Goal: Task Accomplishment & Management: Manage account settings

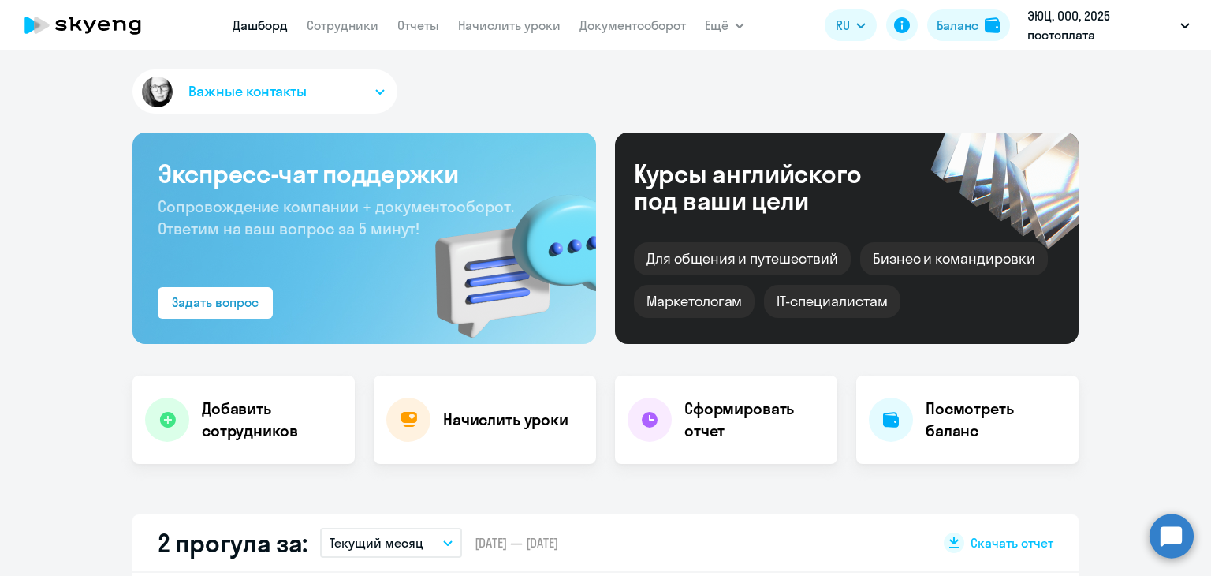
select select "30"
click at [474, 25] on link "Начислить уроки" at bounding box center [509, 25] width 103 height 16
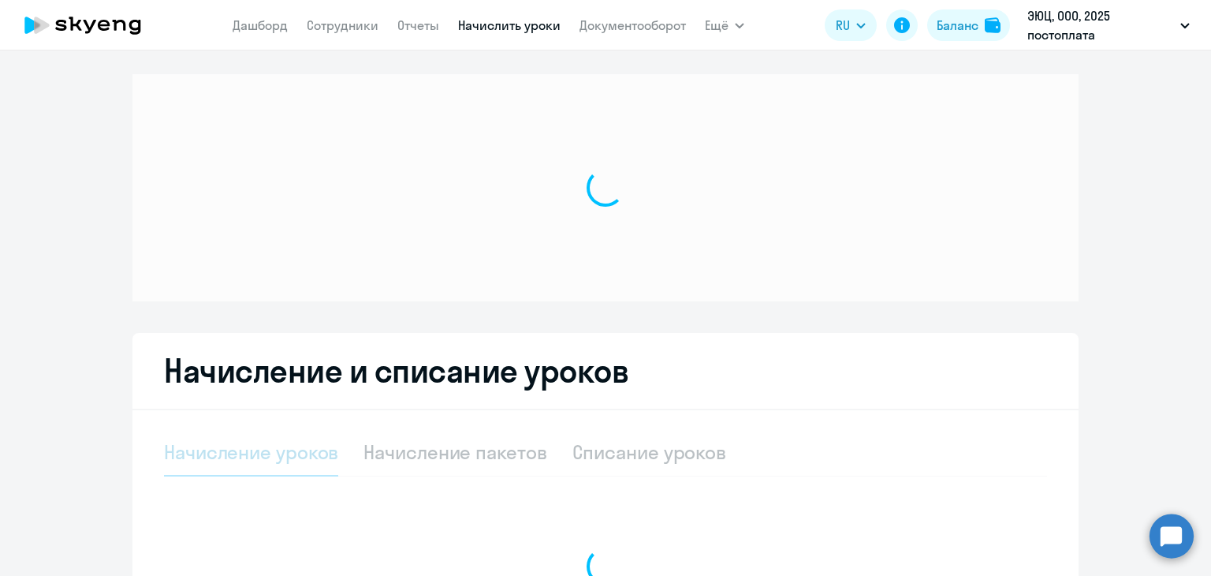
select select "10"
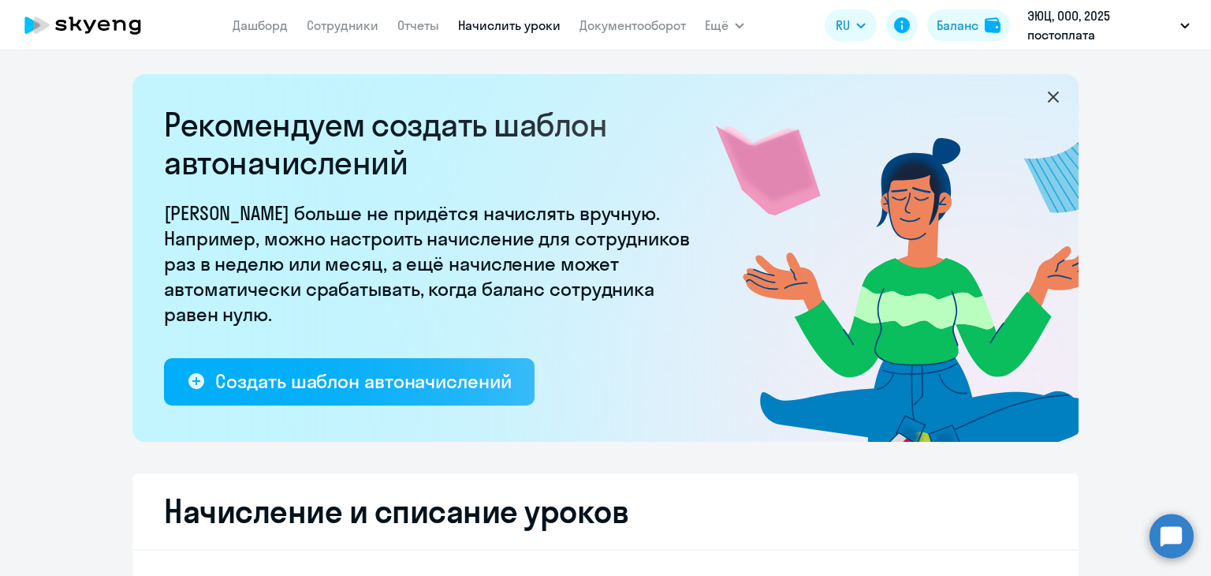
scroll to position [552, 0]
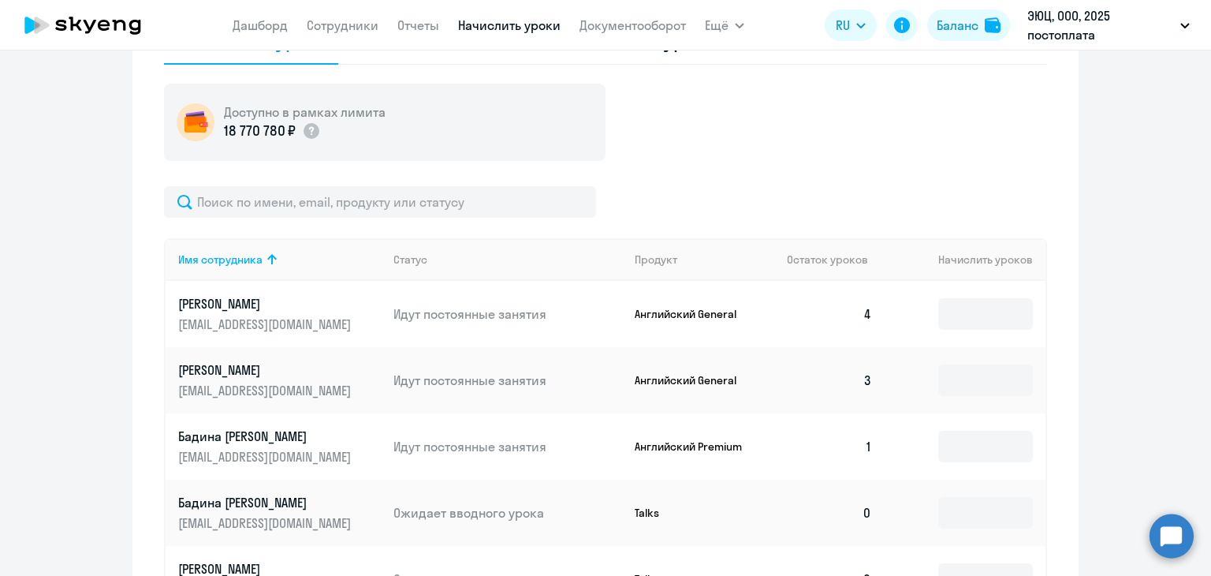
click at [504, 504] on p "Ожидает вводного урока" at bounding box center [508, 512] width 229 height 17
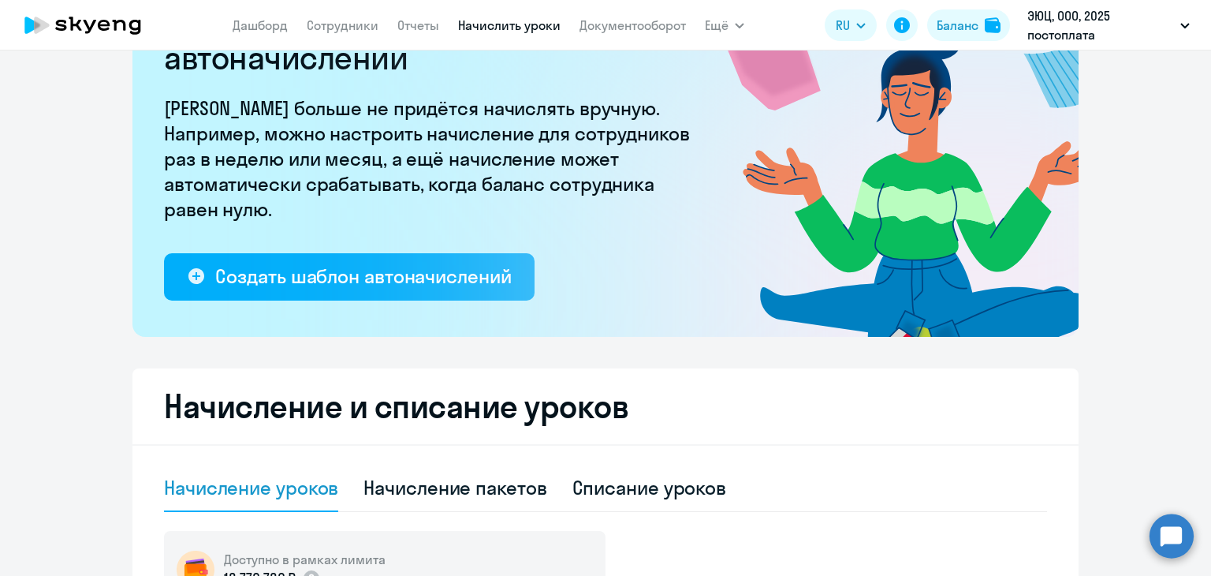
scroll to position [79, 0]
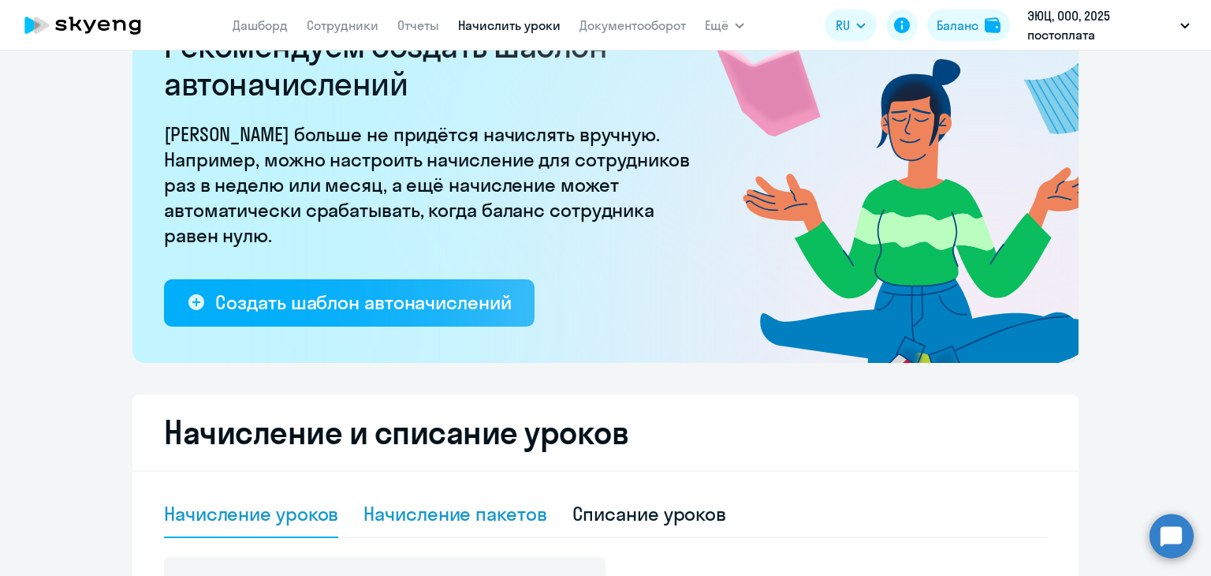
click at [499, 517] on div "Начисление пакетов" at bounding box center [455, 513] width 183 height 25
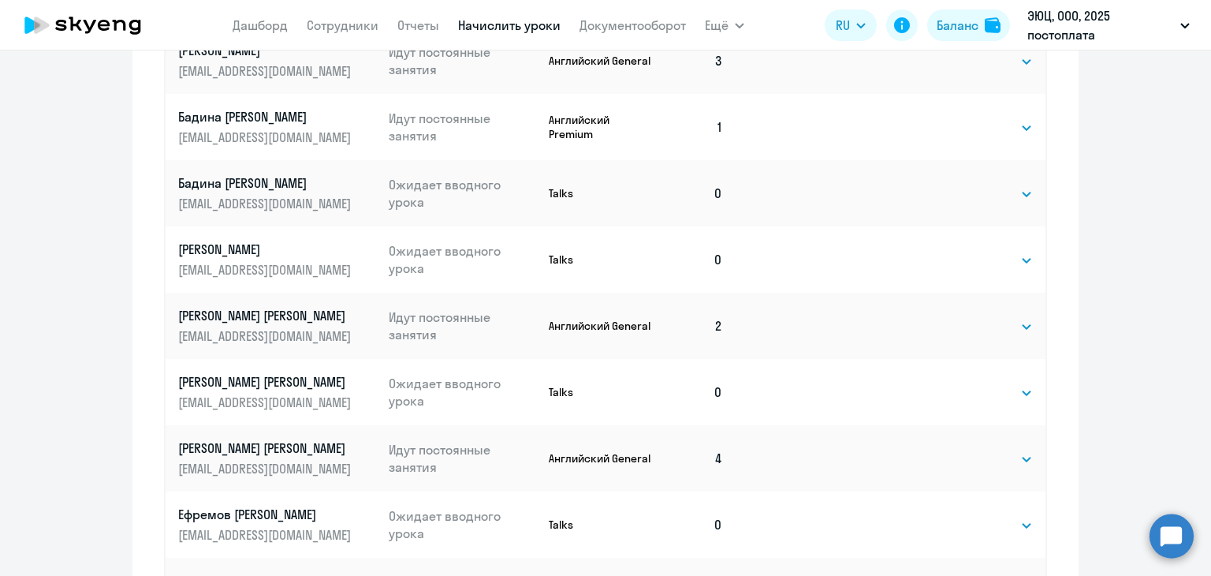
scroll to position [1066, 0]
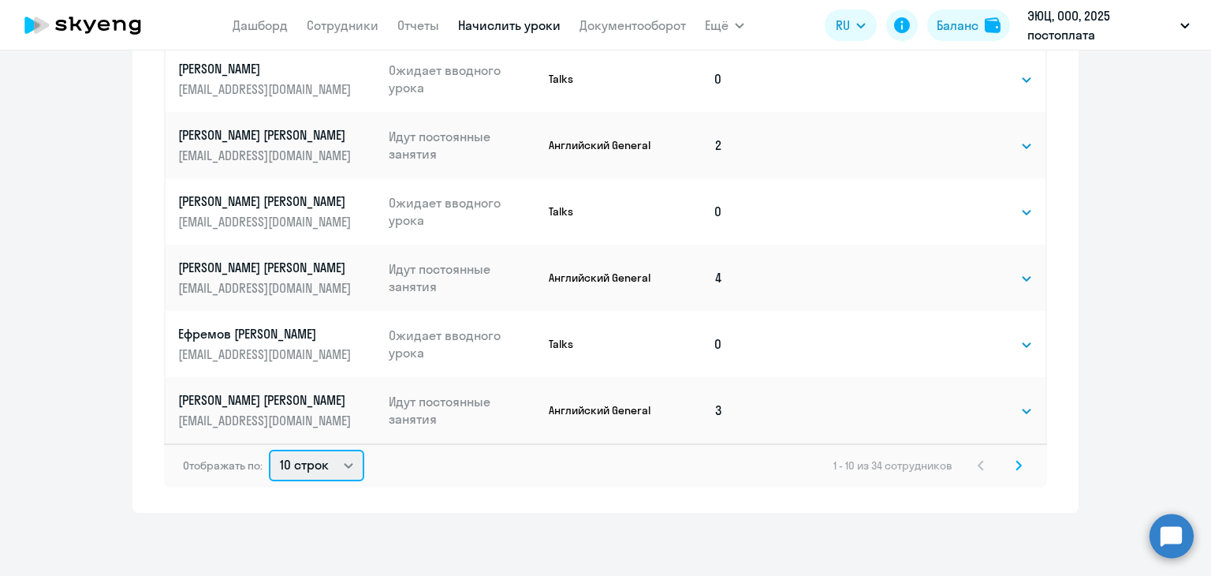
click at [334, 464] on select "10 строк 30 строк 50 строк" at bounding box center [316, 466] width 95 height 32
select select "50"
click at [269, 450] on select "10 строк 30 строк 50 строк" at bounding box center [316, 466] width 95 height 32
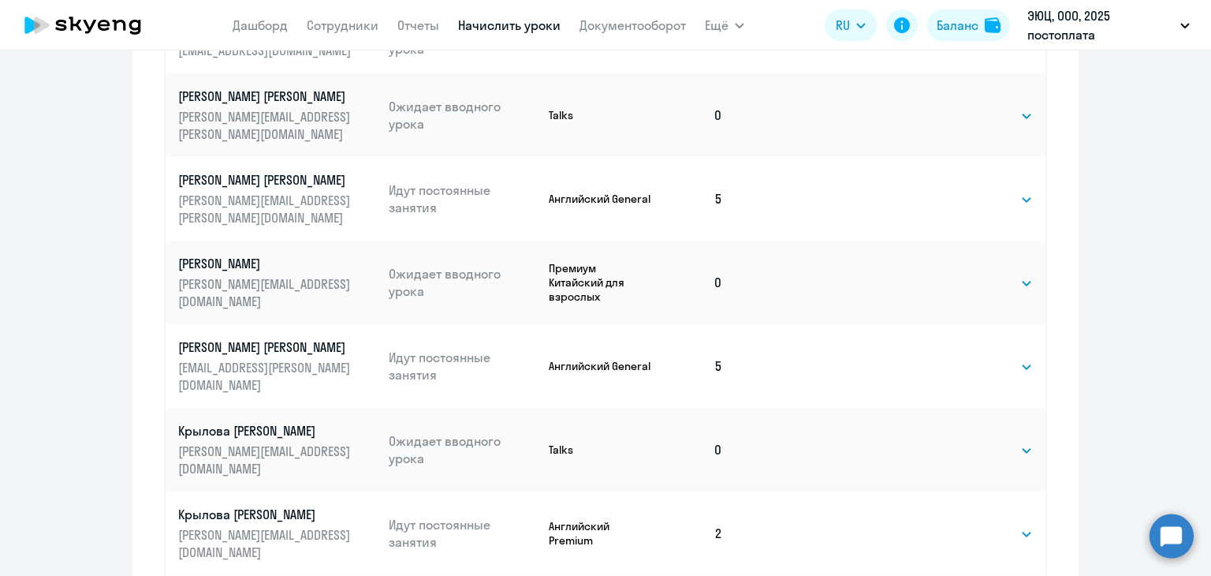
scroll to position [710, 0]
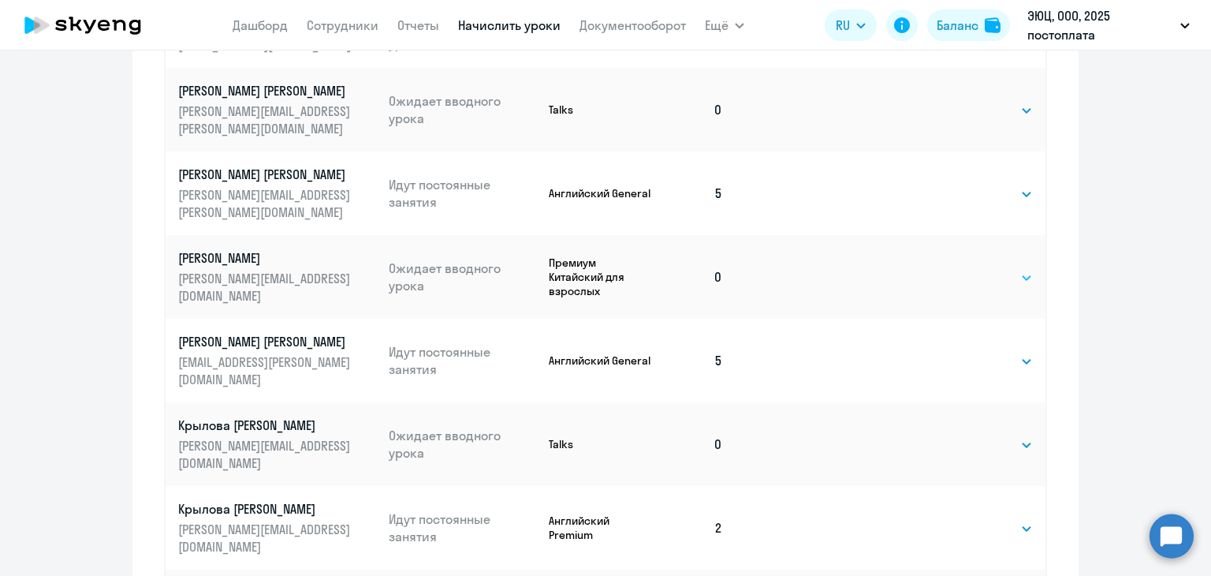
click at [968, 268] on select "Выбрать 4 8 16 32 64 96 128" at bounding box center [1000, 277] width 65 height 19
select select "32"
click at [968, 268] on select "Выбрать 4 8 16 32 64 96 128" at bounding box center [1000, 277] width 65 height 19
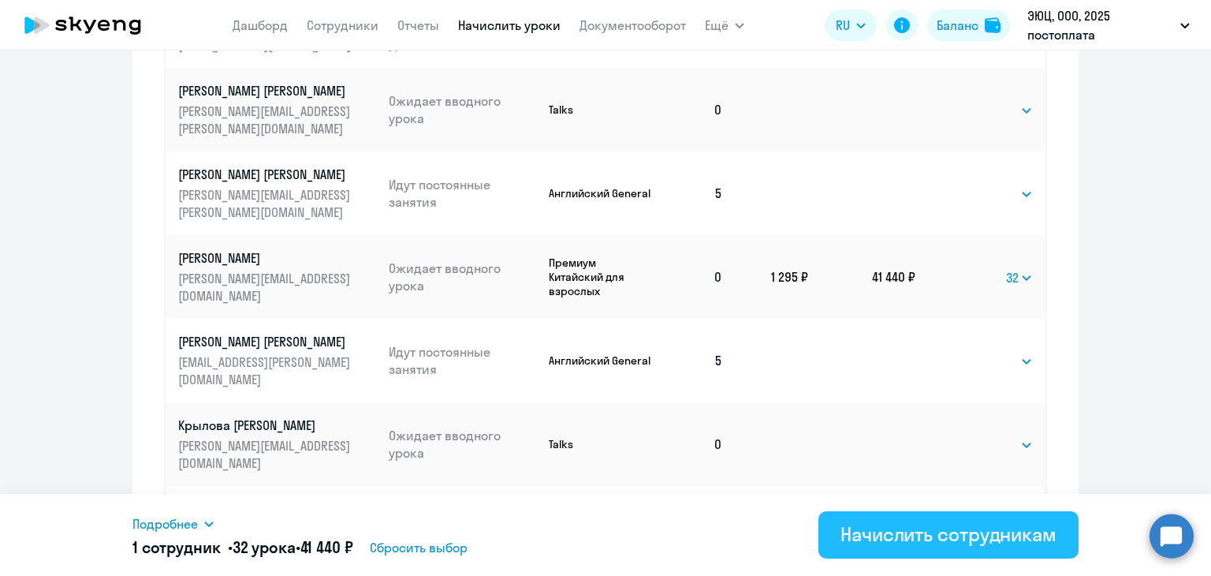
click at [899, 551] on button "Начислить сотрудникам" at bounding box center [949, 534] width 260 height 47
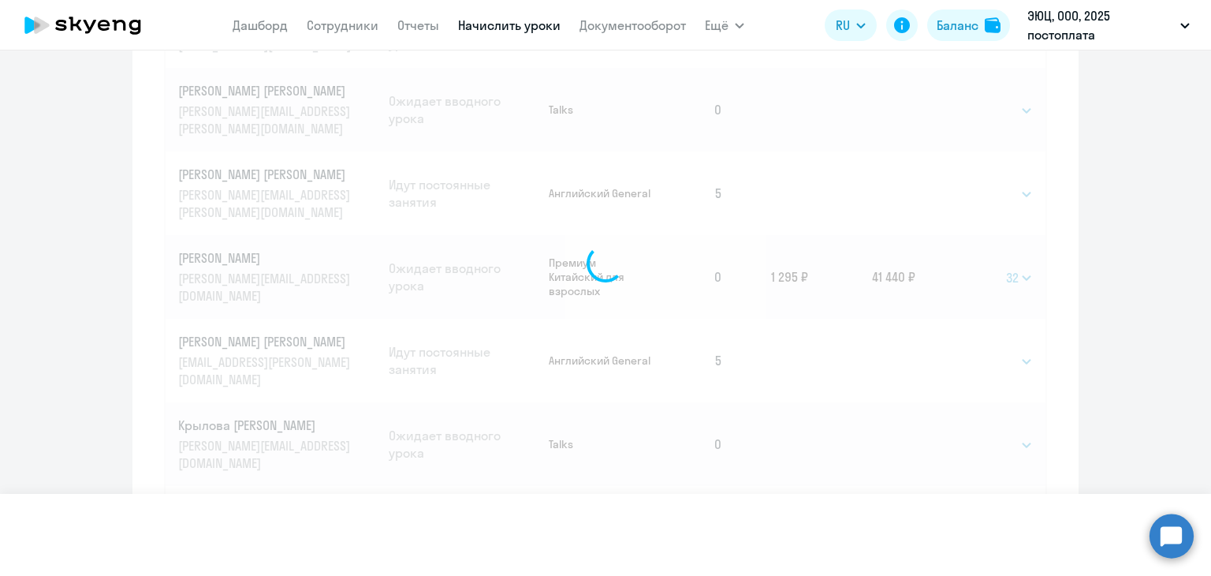
select select
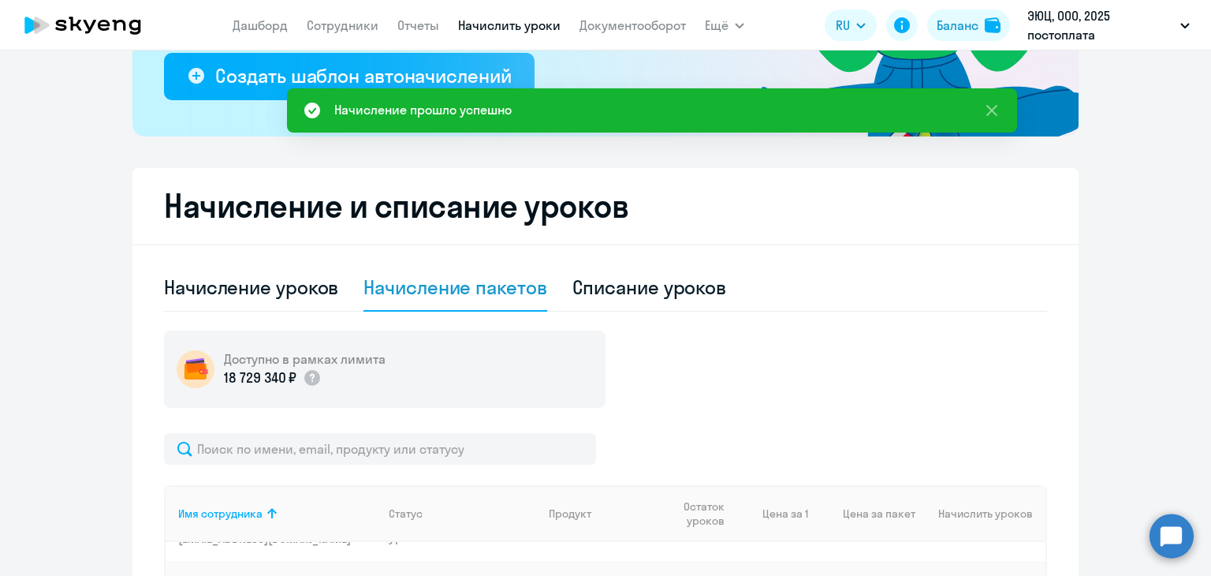
scroll to position [315, 0]
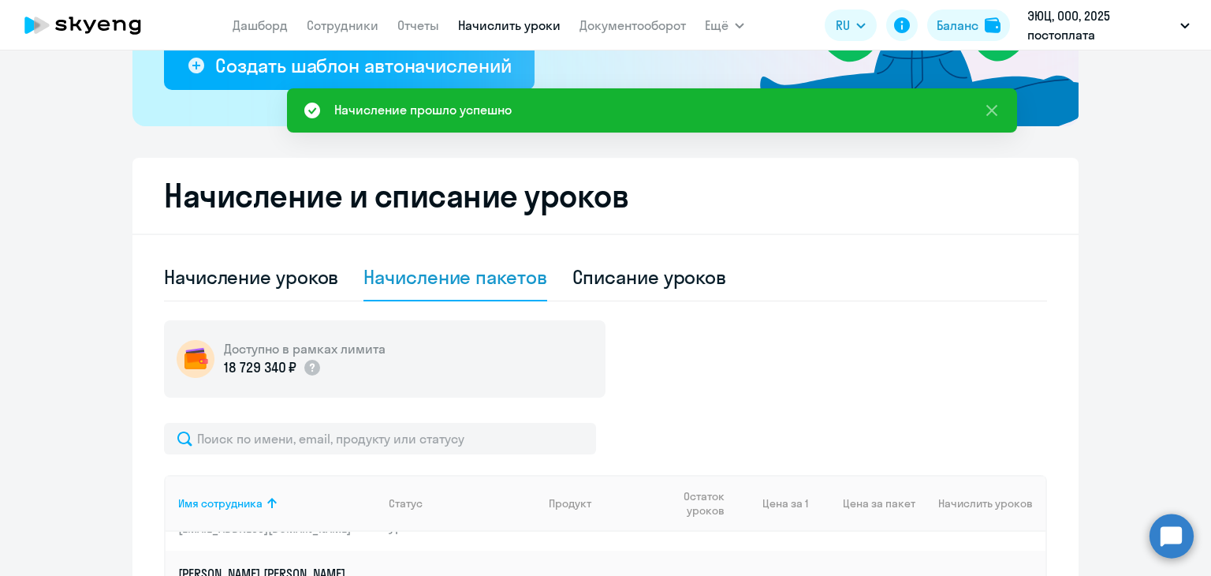
click at [682, 281] on div "Списание уроков" at bounding box center [650, 276] width 155 height 25
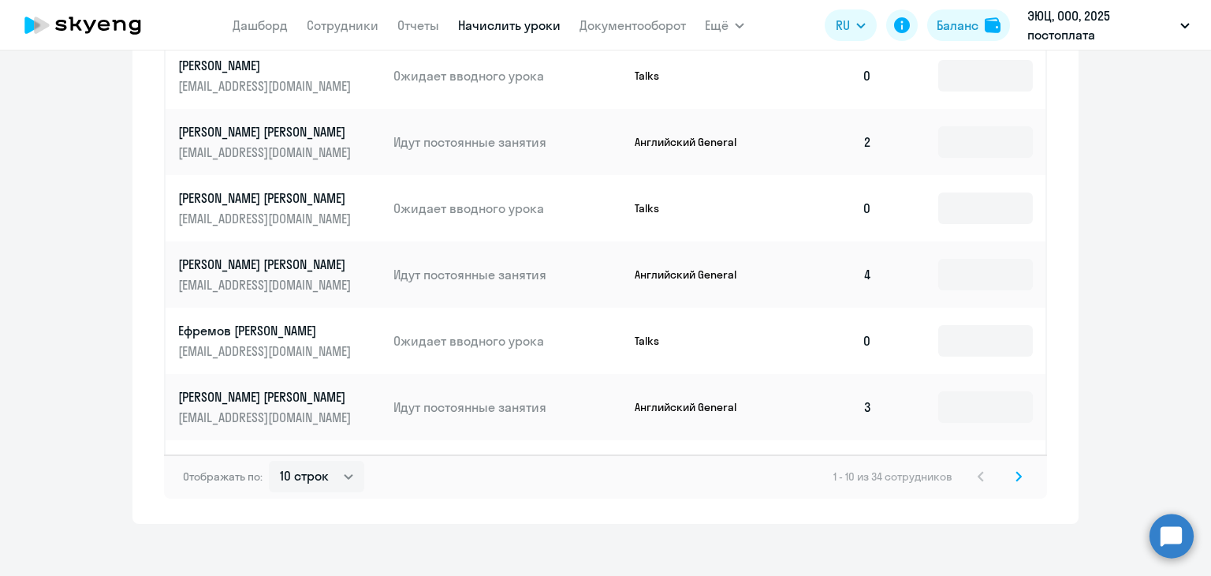
scroll to position [964, 0]
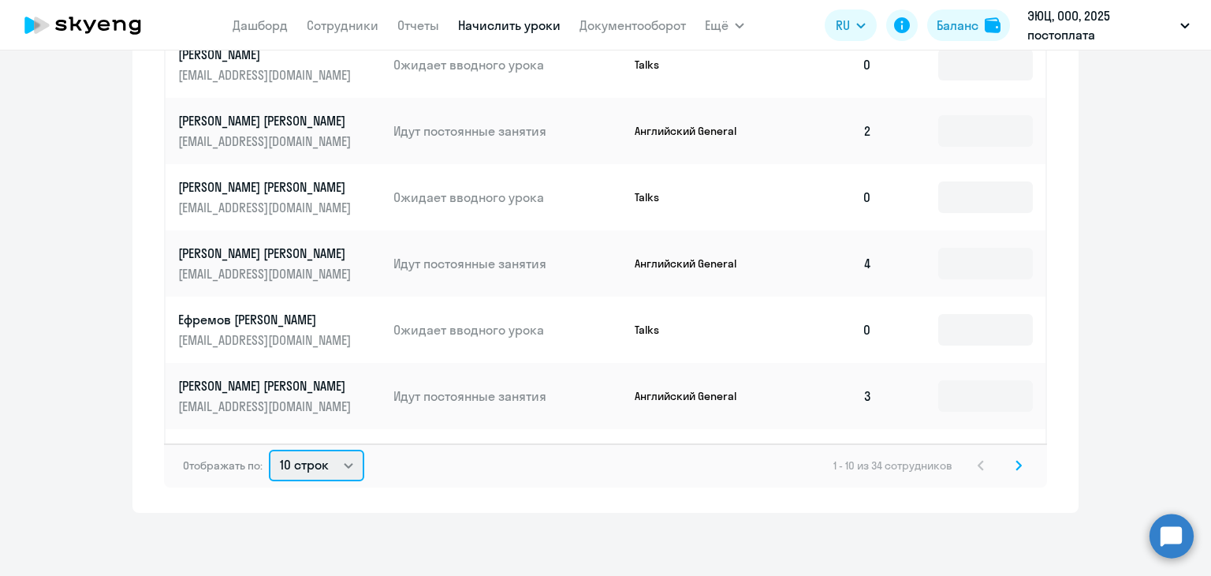
click at [297, 466] on select "10 строк 30 строк 50 строк" at bounding box center [316, 466] width 95 height 32
select select "50"
click at [269, 450] on select "10 строк 30 строк 50 строк" at bounding box center [316, 466] width 95 height 32
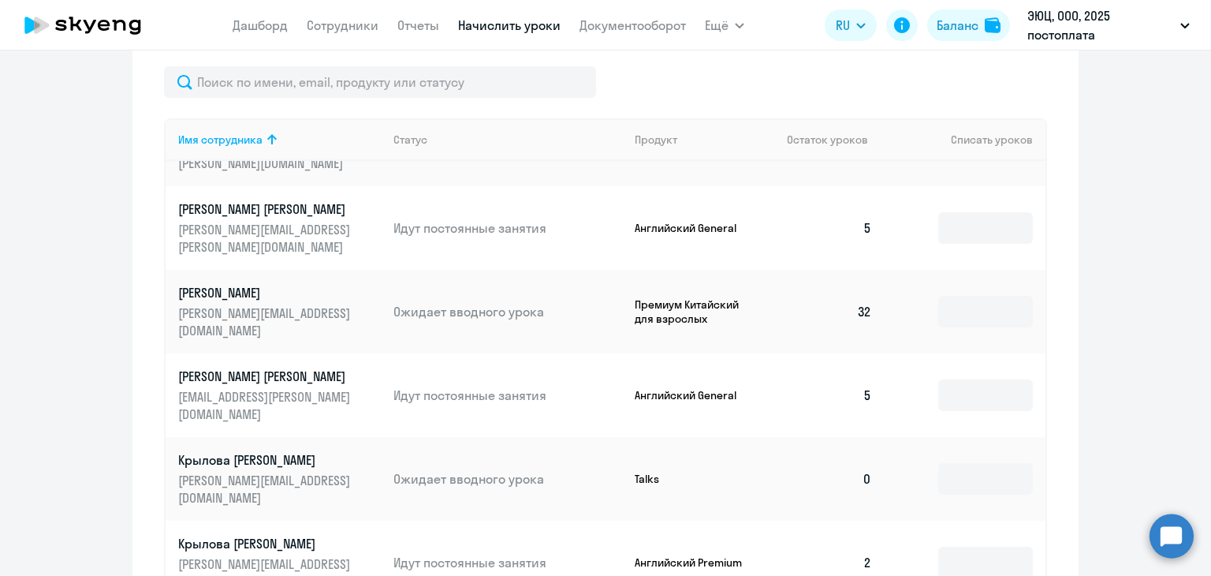
scroll to position [710, 0]
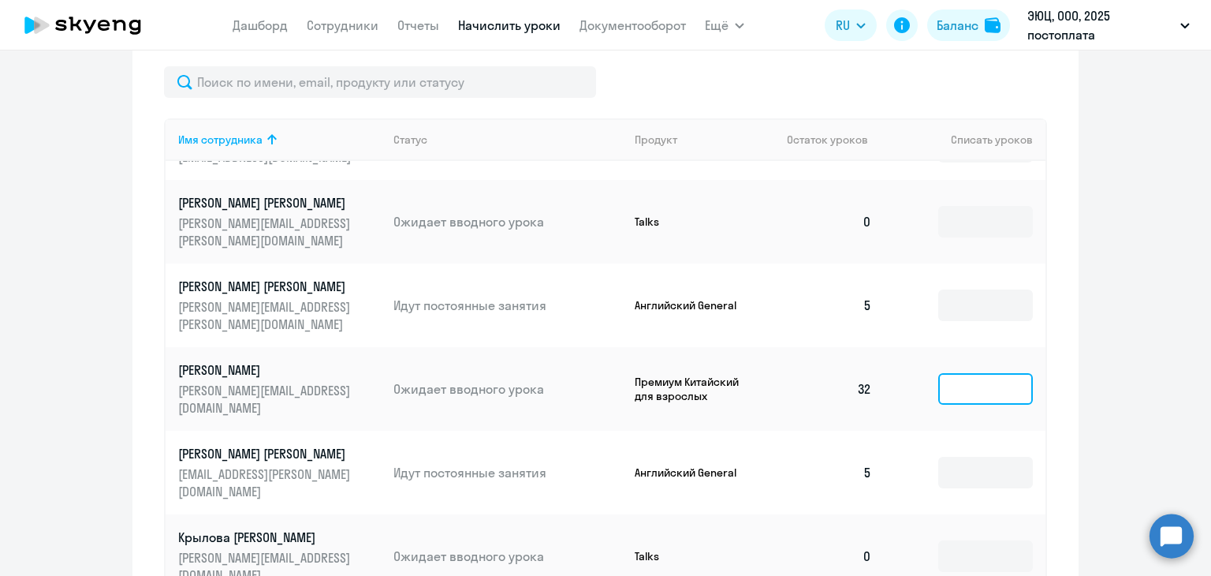
click at [948, 373] on input at bounding box center [985, 389] width 95 height 32
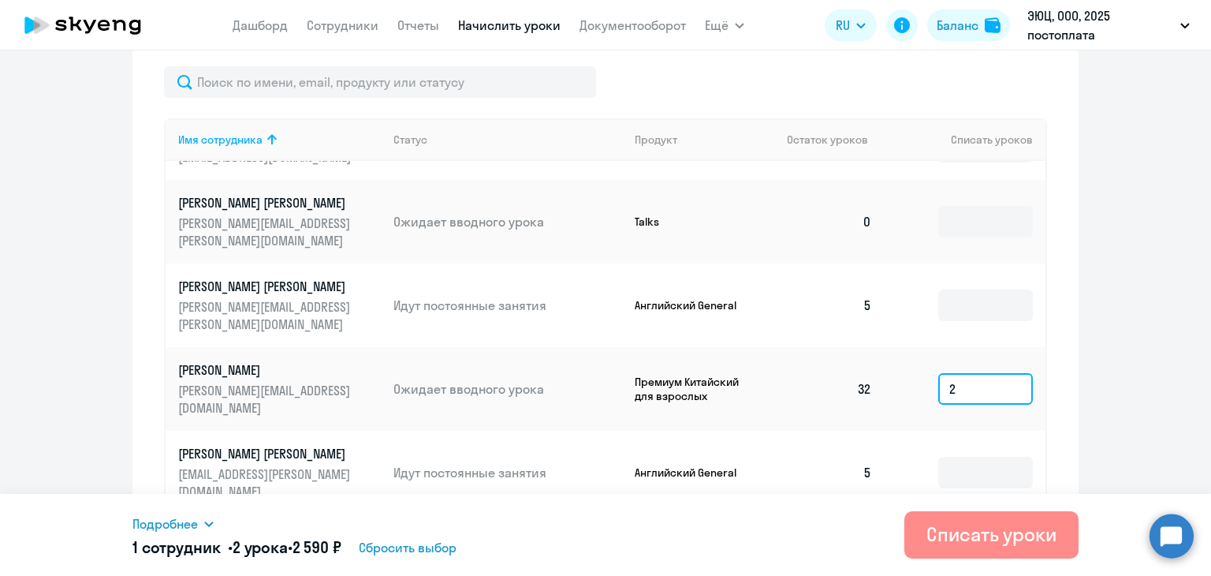
type input "2"
click at [942, 532] on div "Списать уроки" at bounding box center [992, 533] width 130 height 25
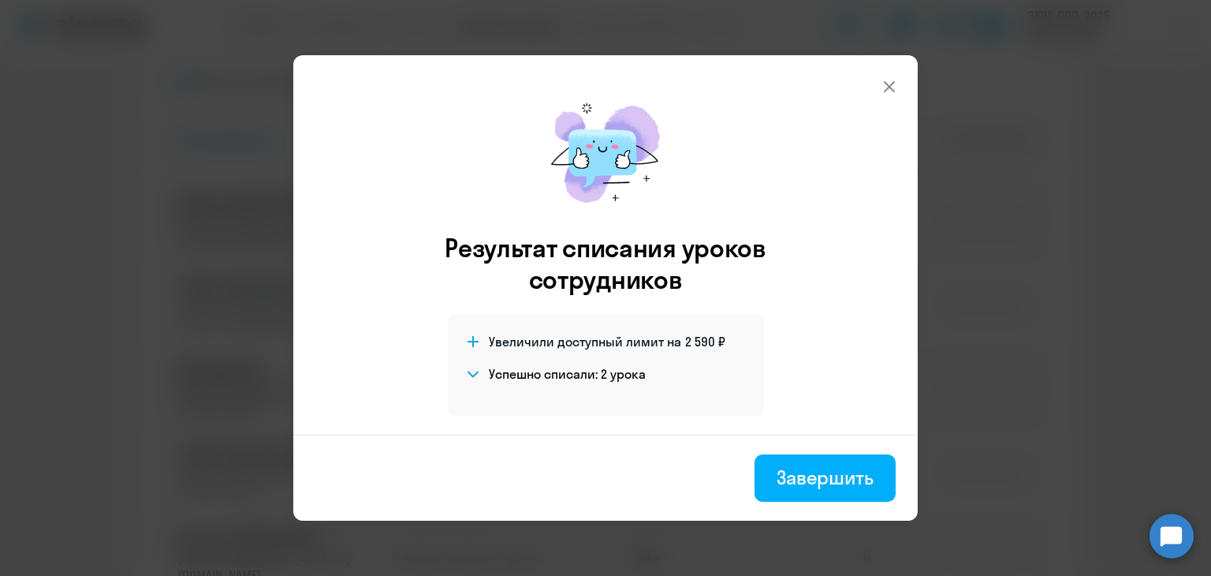
click at [887, 81] on icon at bounding box center [889, 86] width 19 height 19
